Goal: Task Accomplishment & Management: Use online tool/utility

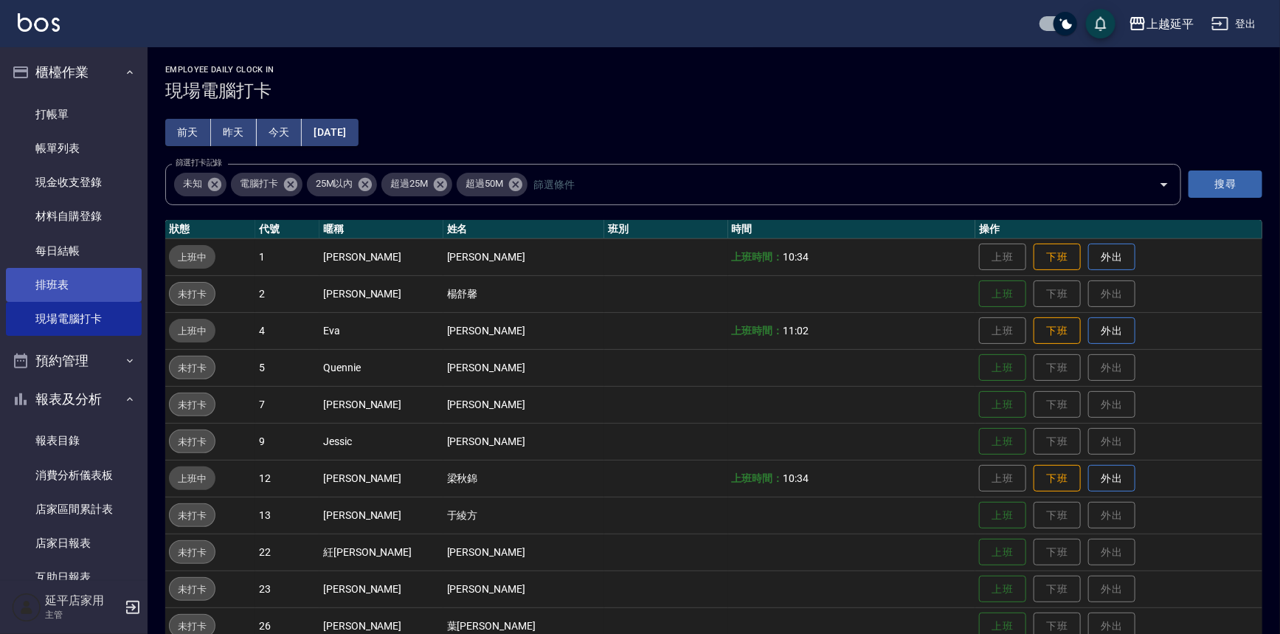
click at [80, 300] on link "排班表" at bounding box center [74, 285] width 136 height 34
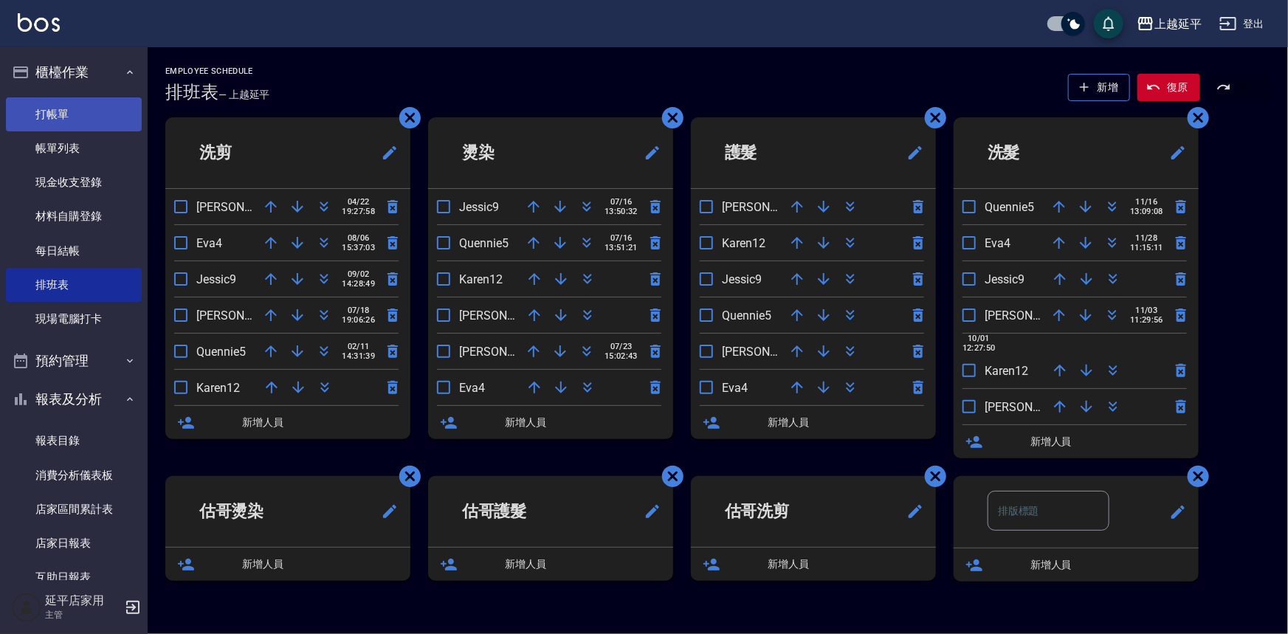
click at [81, 111] on link "打帳單" at bounding box center [74, 114] width 136 height 34
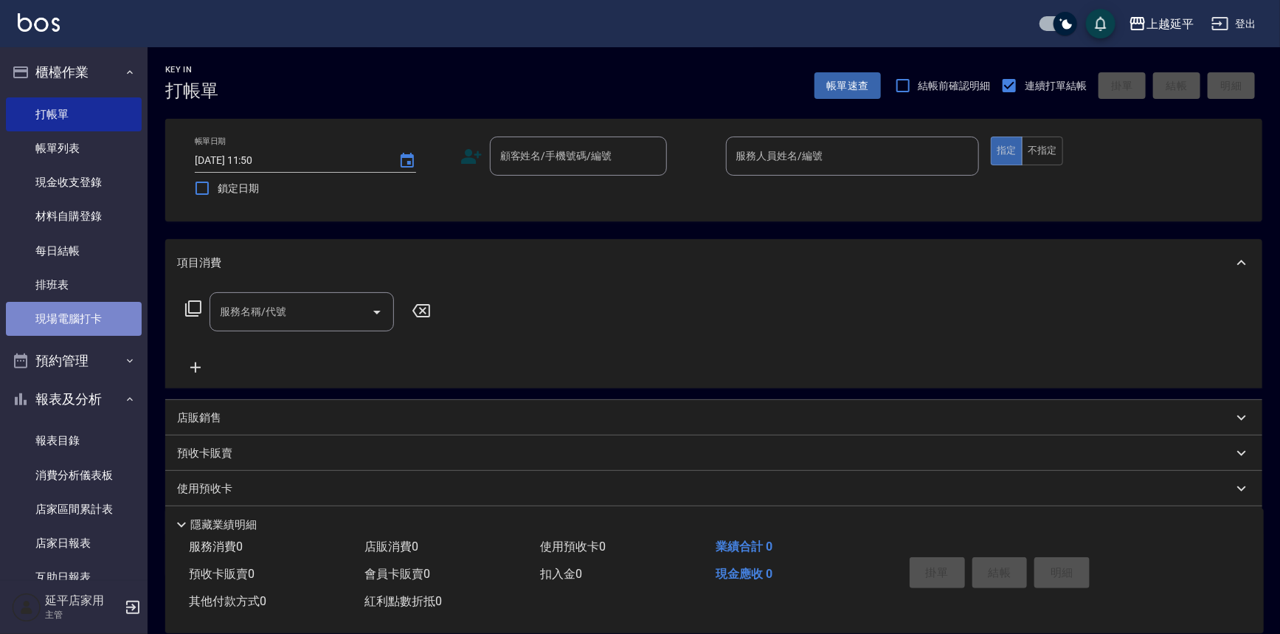
click at [108, 311] on link "現場電腦打卡" at bounding box center [74, 319] width 136 height 34
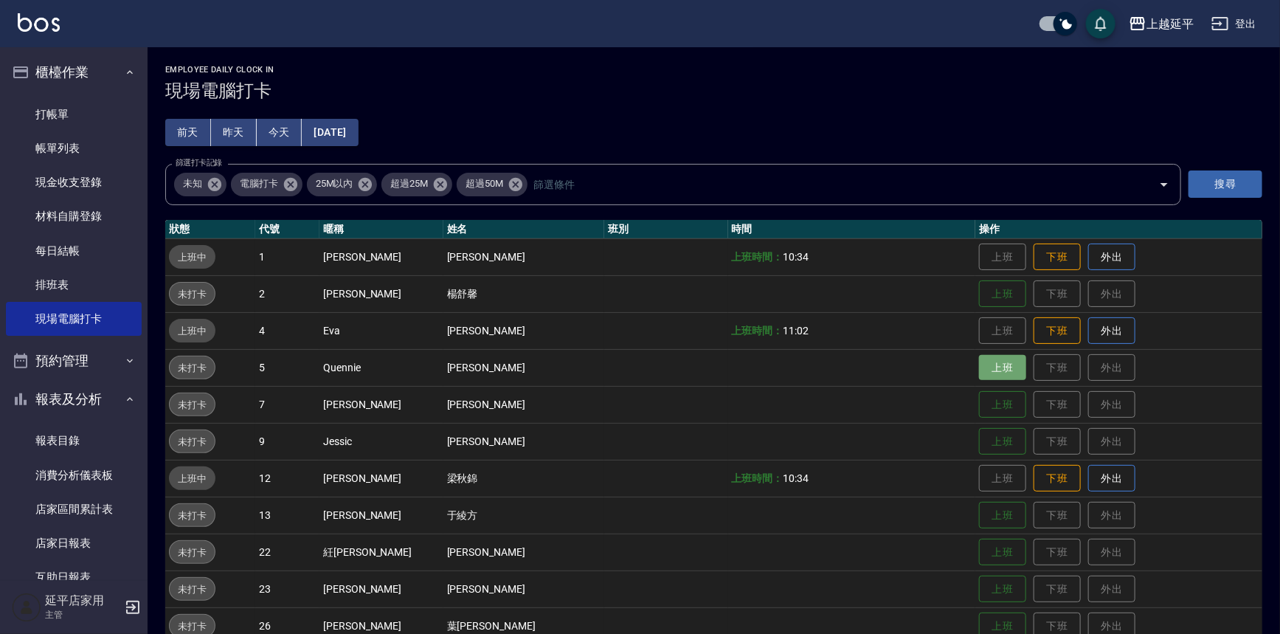
click at [979, 367] on button "上班" at bounding box center [1002, 368] width 47 height 26
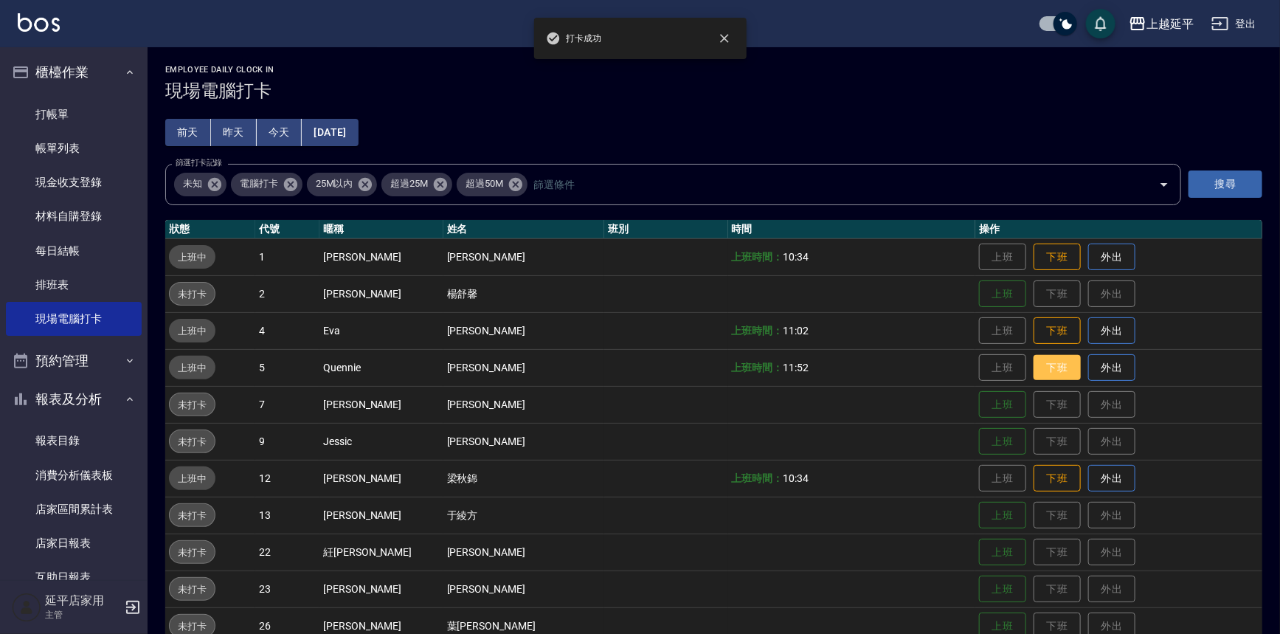
click at [1037, 364] on button "下班" at bounding box center [1057, 368] width 47 height 26
click at [979, 403] on button "上班" at bounding box center [1002, 405] width 47 height 26
click at [985, 448] on button "上班" at bounding box center [1002, 442] width 47 height 26
